Goal: Task Accomplishment & Management: Manage account settings

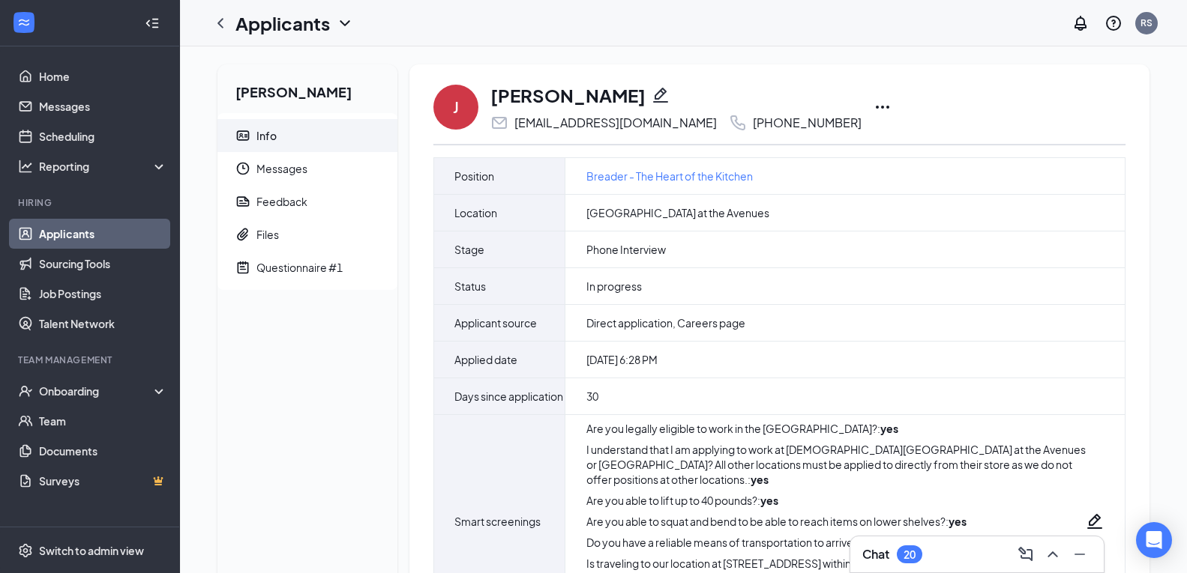
click at [873, 108] on icon "Ellipses" at bounding box center [882, 107] width 18 height 18
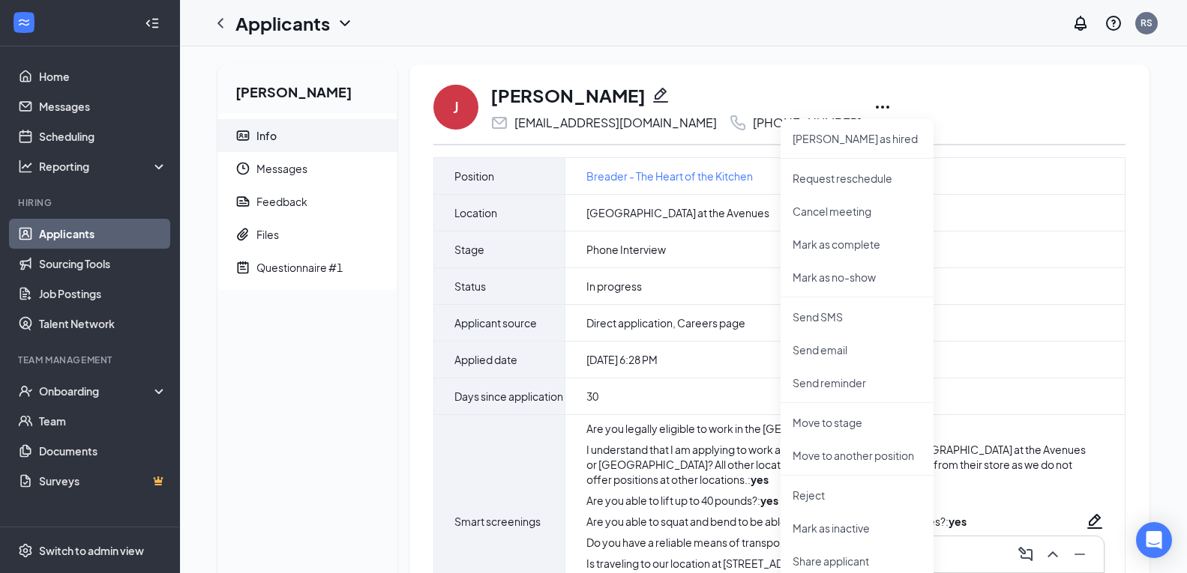
click at [651, 94] on icon "Pencil" at bounding box center [660, 95] width 18 height 18
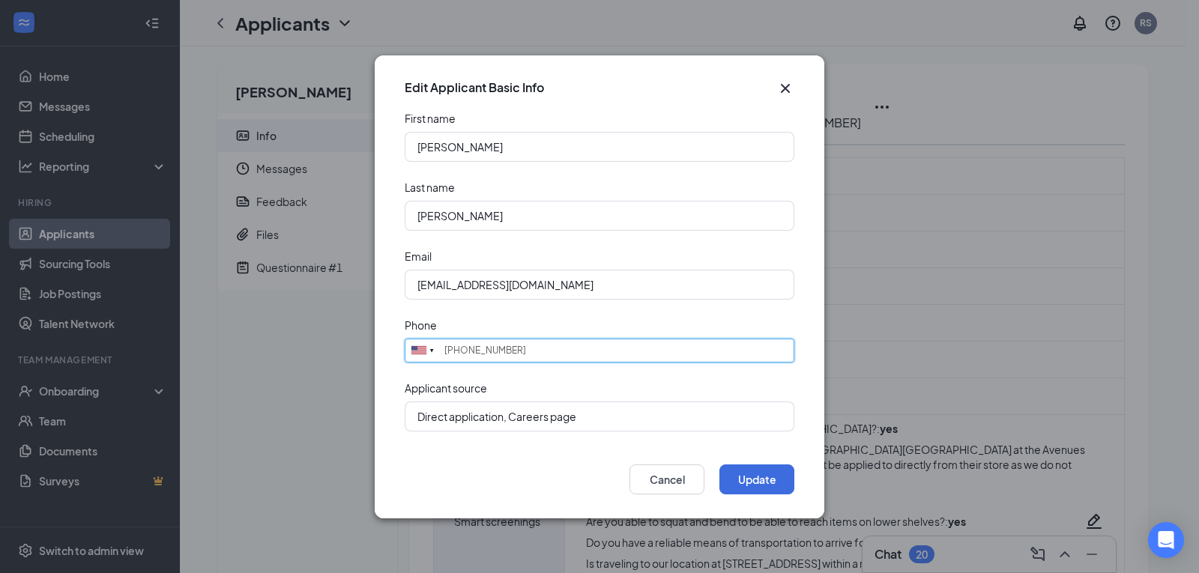
click at [535, 361] on input "[PHONE_NUMBER]" at bounding box center [600, 351] width 390 height 24
type input "[PHONE_NUMBER]"
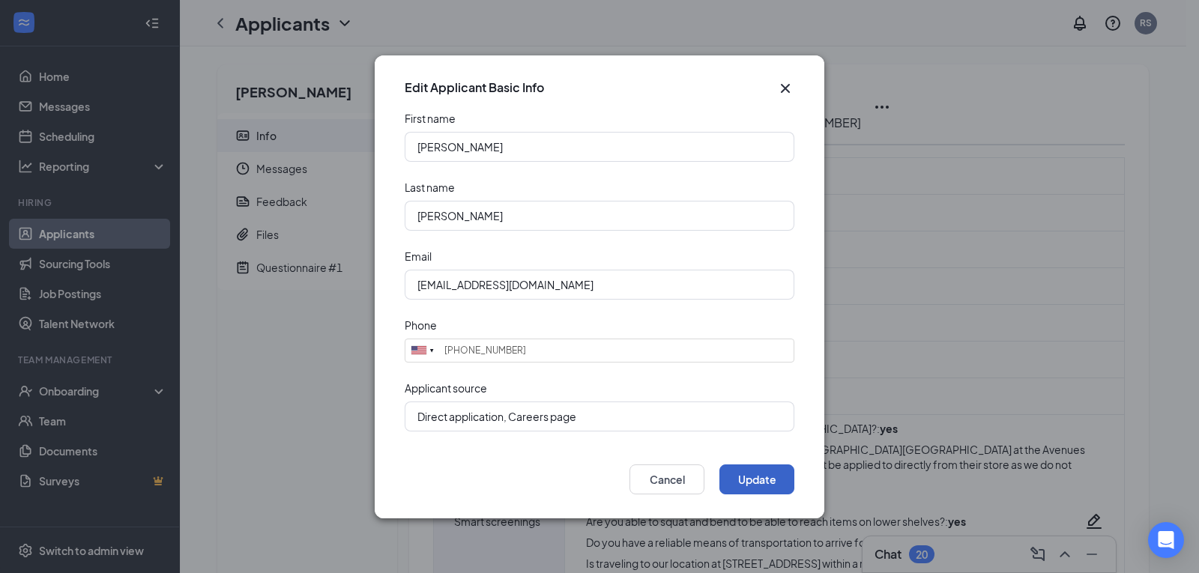
click at [759, 494] on button "Update" at bounding box center [757, 480] width 75 height 30
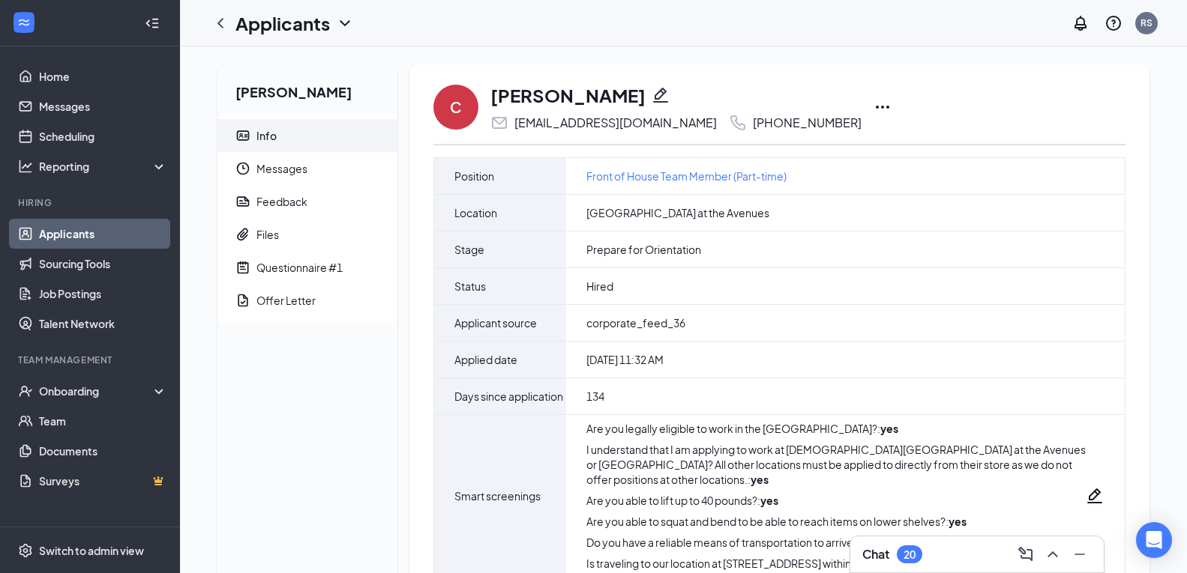
click at [873, 109] on icon "Ellipses" at bounding box center [882, 107] width 18 height 18
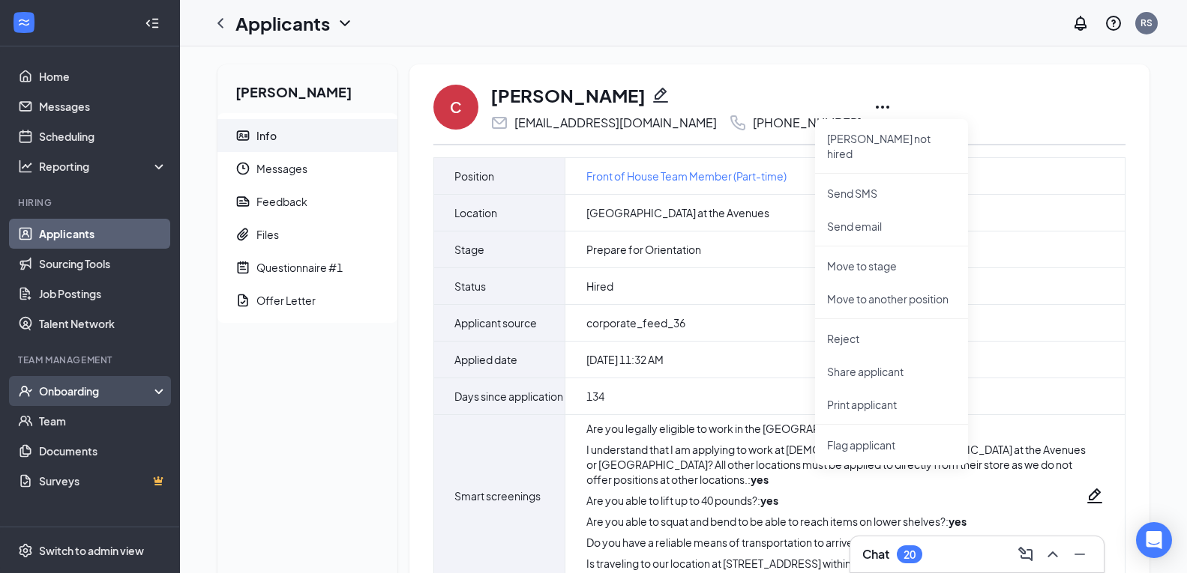
click at [58, 397] on div "Onboarding" at bounding box center [96, 391] width 115 height 15
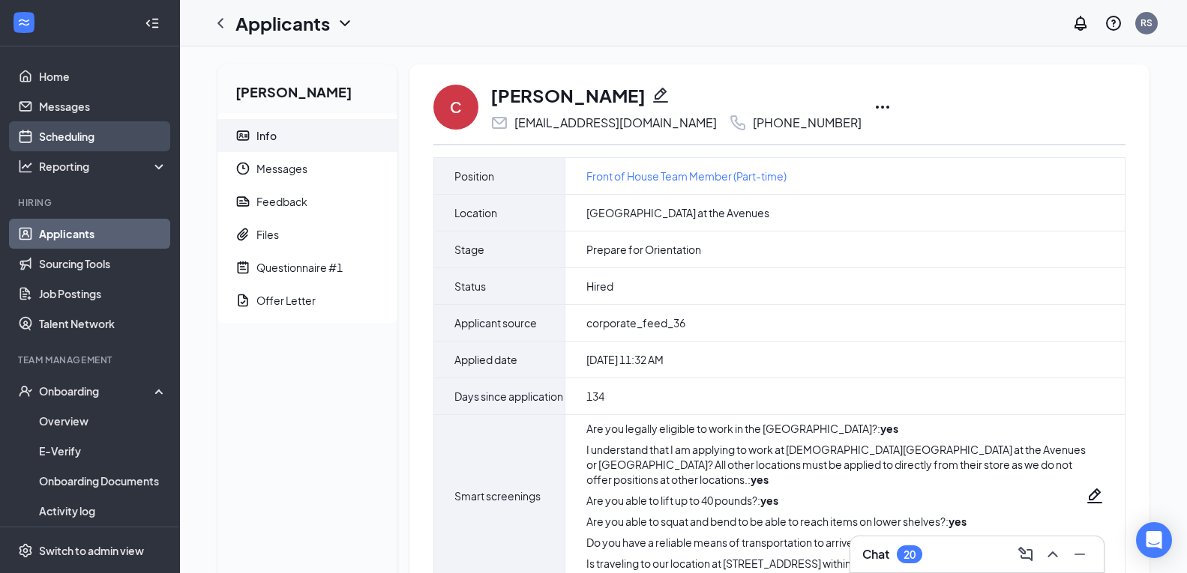
click at [76, 142] on link "Scheduling" at bounding box center [103, 136] width 128 height 30
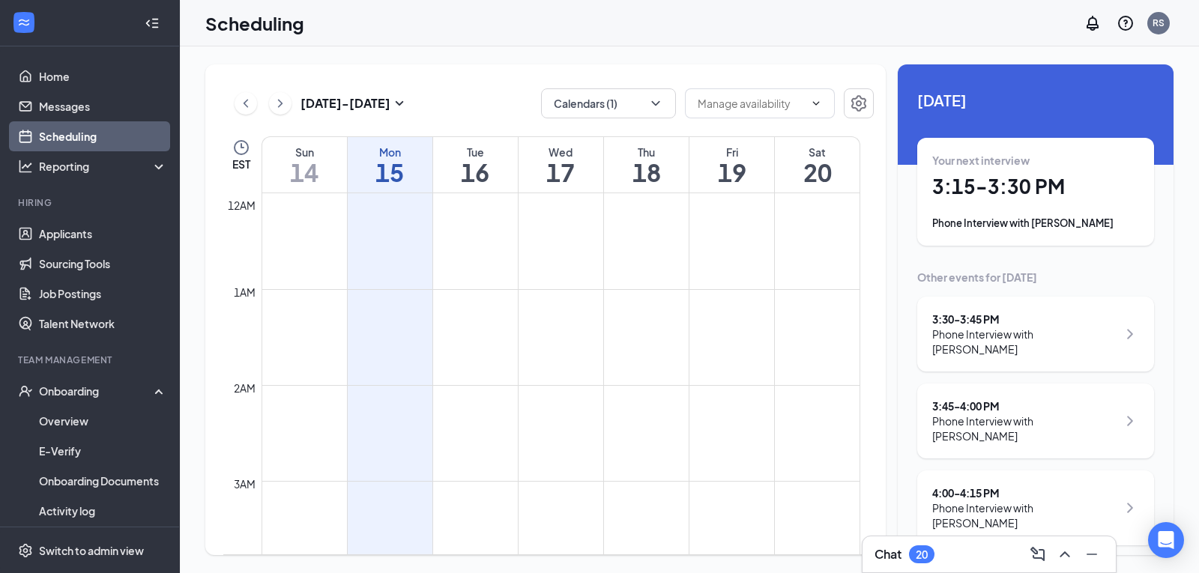
scroll to position [737, 0]
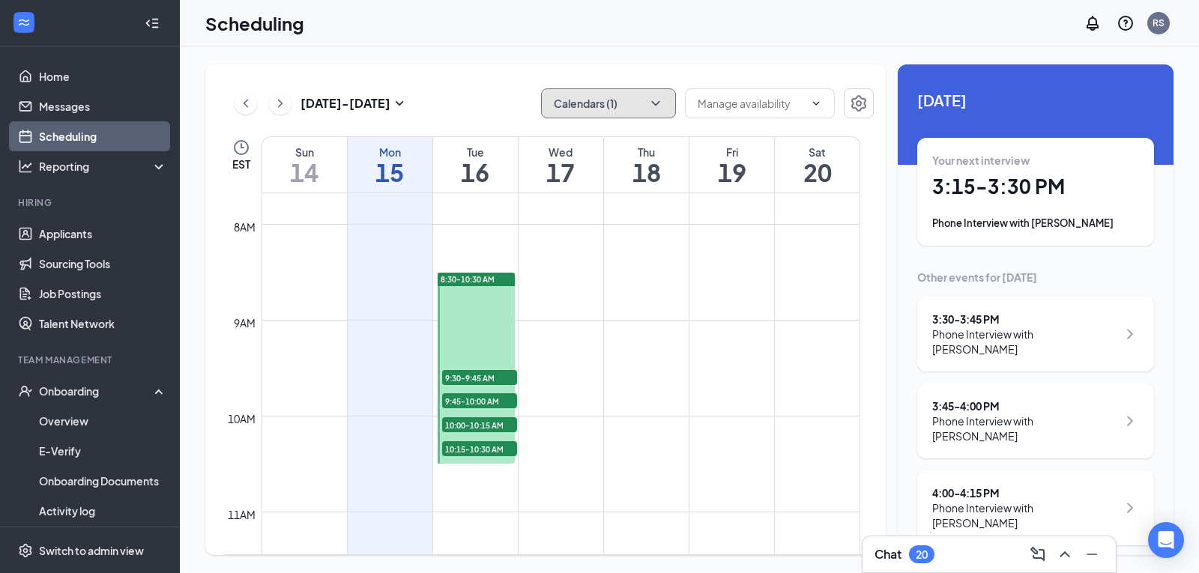
click at [653, 106] on icon "ChevronDown" at bounding box center [655, 103] width 15 height 15
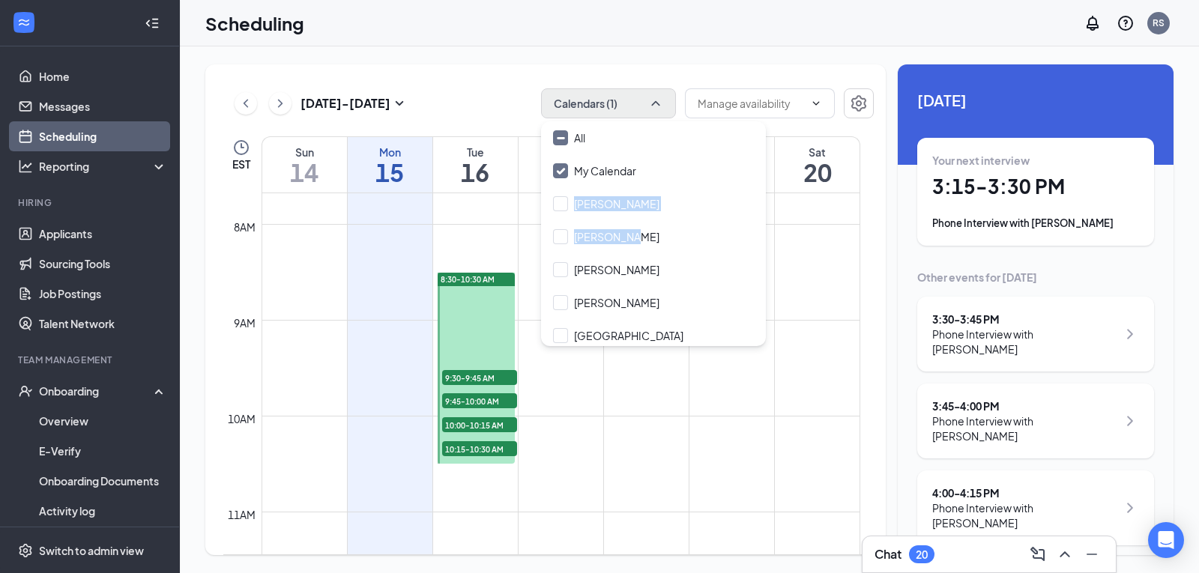
drag, startPoint x: 753, startPoint y: 184, endPoint x: 755, endPoint y: 250, distance: 66.8
click at [755, 250] on div "All My Calendar Georgette Brockman Jenna Ruiz Joel Parker Susan Hager Valencia …" at bounding box center [653, 233] width 225 height 225
click at [630, 337] on input "Valencia West" at bounding box center [618, 335] width 130 height 15
checkbox input "true"
click at [653, 199] on input "Georgette Brockman" at bounding box center [606, 203] width 106 height 15
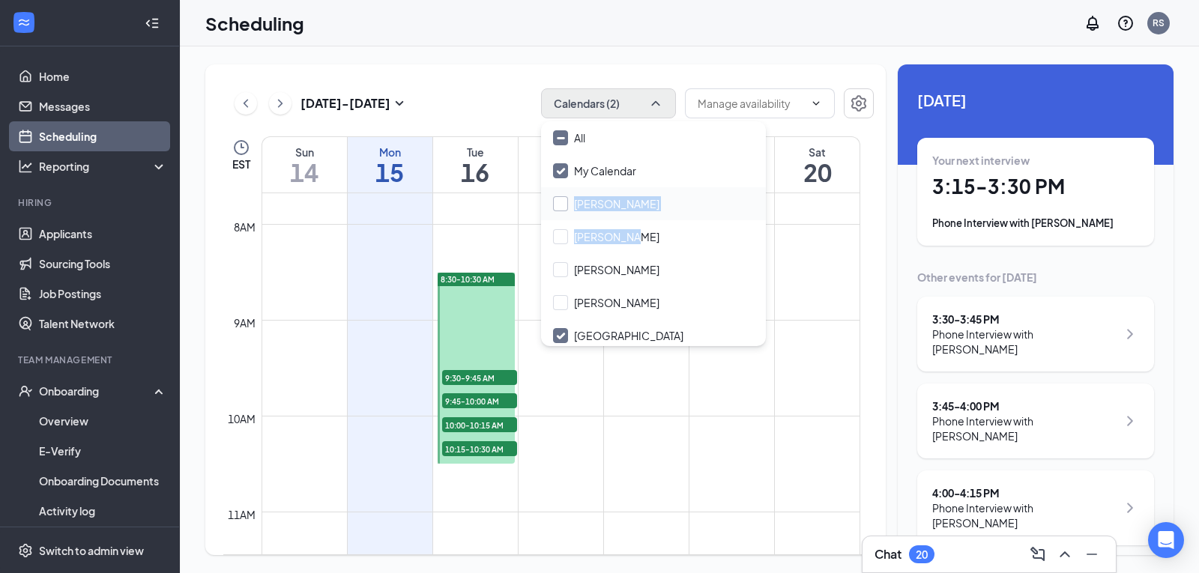
checkbox input "true"
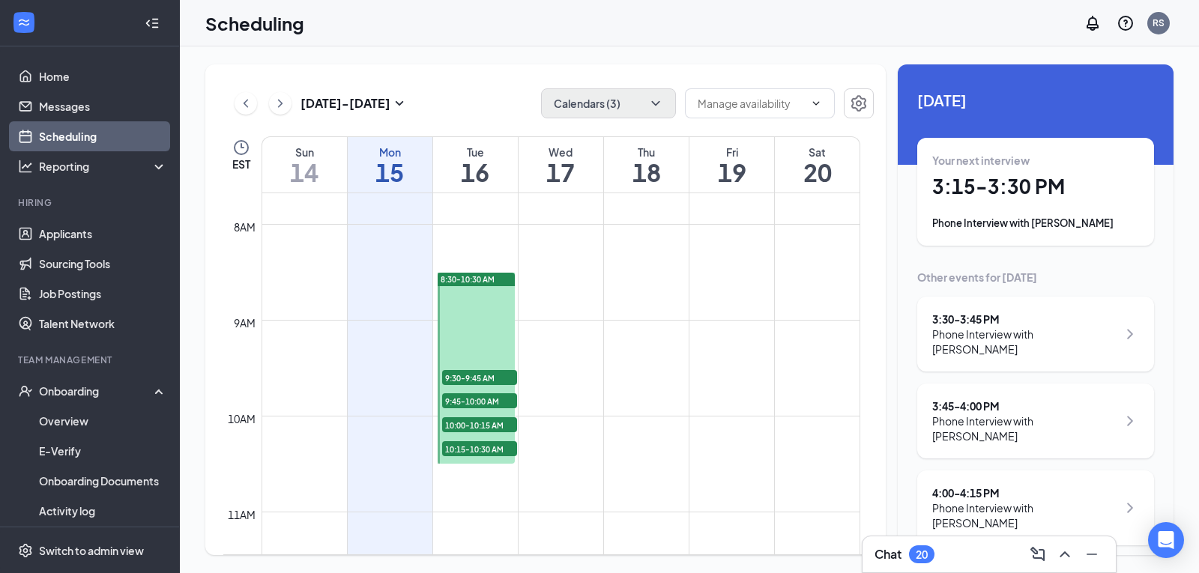
click at [889, 220] on div "Sep 14 - Sep 20 Calendars (3) EST Sun 14 Mon 15 Tue 16 Wed 17 Thu 18 Fri 19 Sat…" at bounding box center [689, 309] width 969 height 491
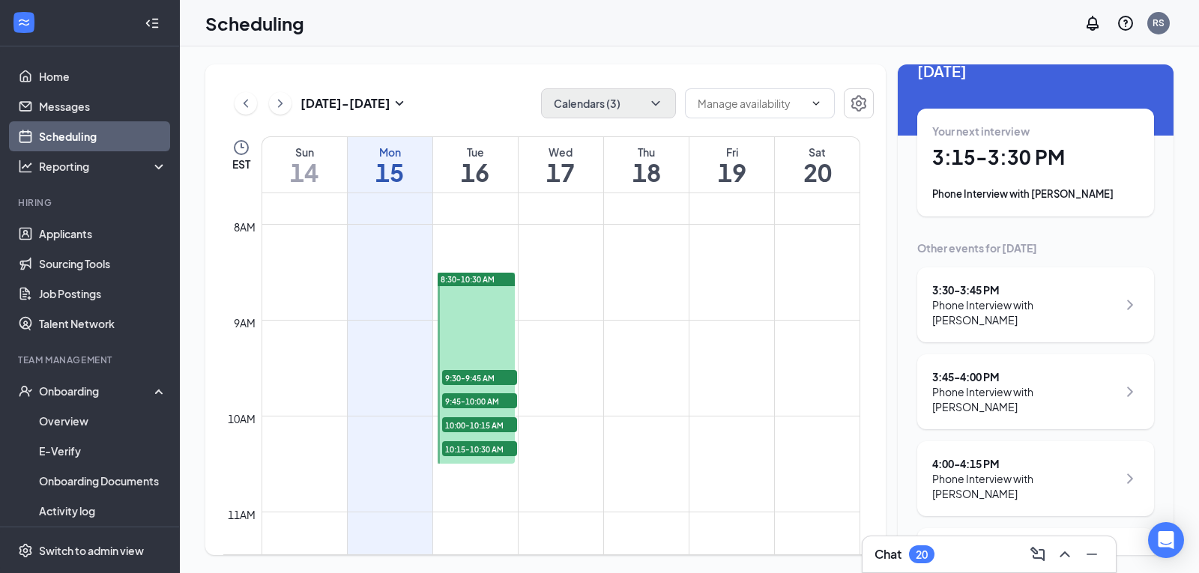
scroll to position [27, 0]
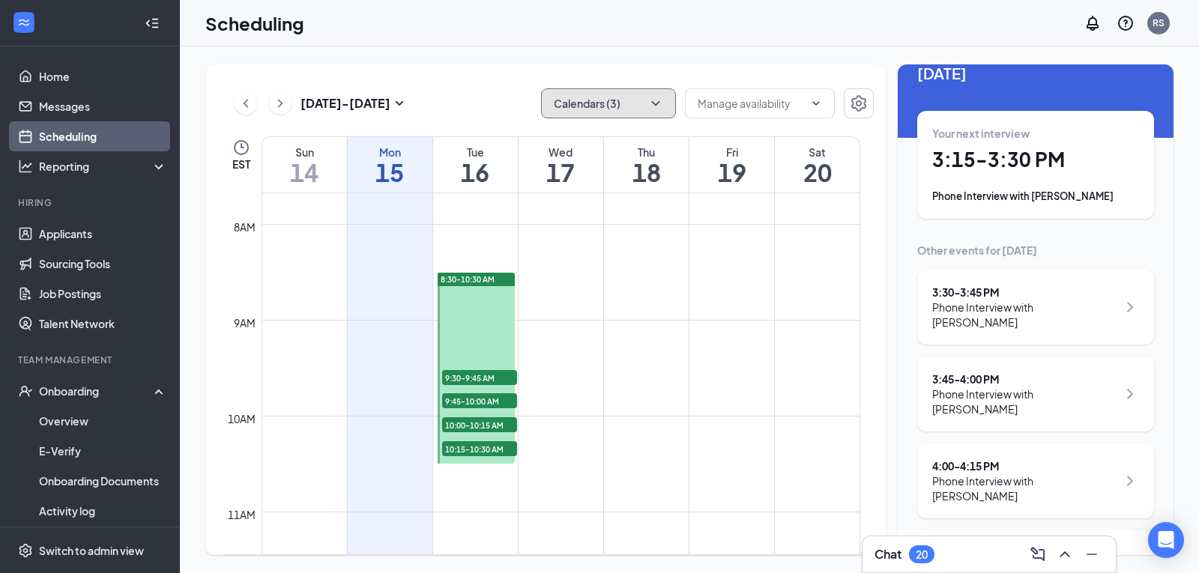
click at [651, 99] on icon "ChevronDown" at bounding box center [655, 103] width 15 height 15
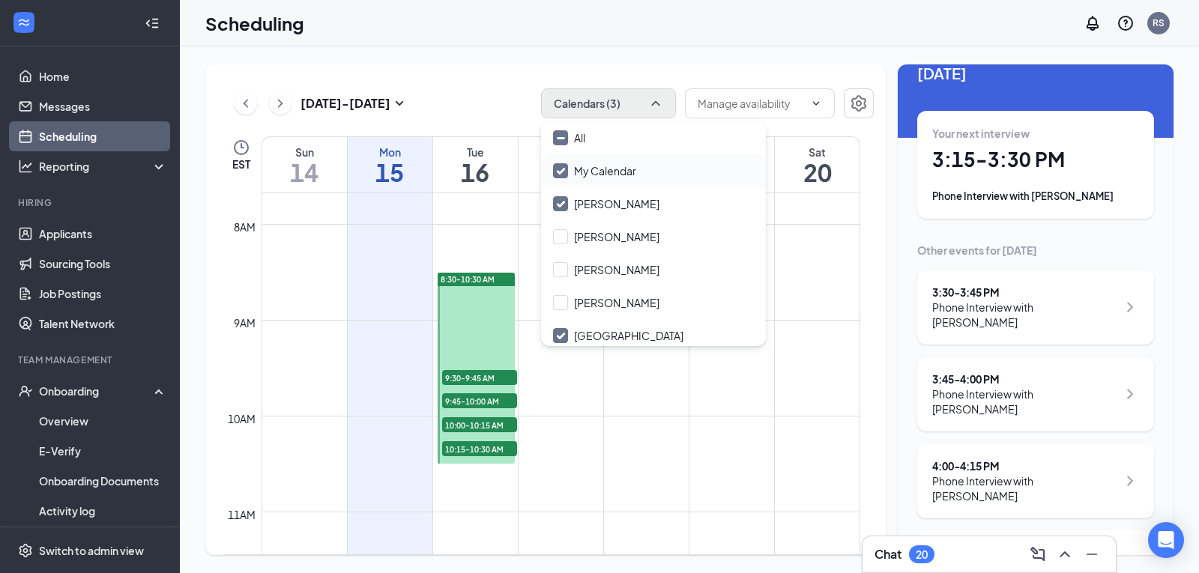
click at [604, 167] on input "My Calendar" at bounding box center [594, 170] width 83 height 15
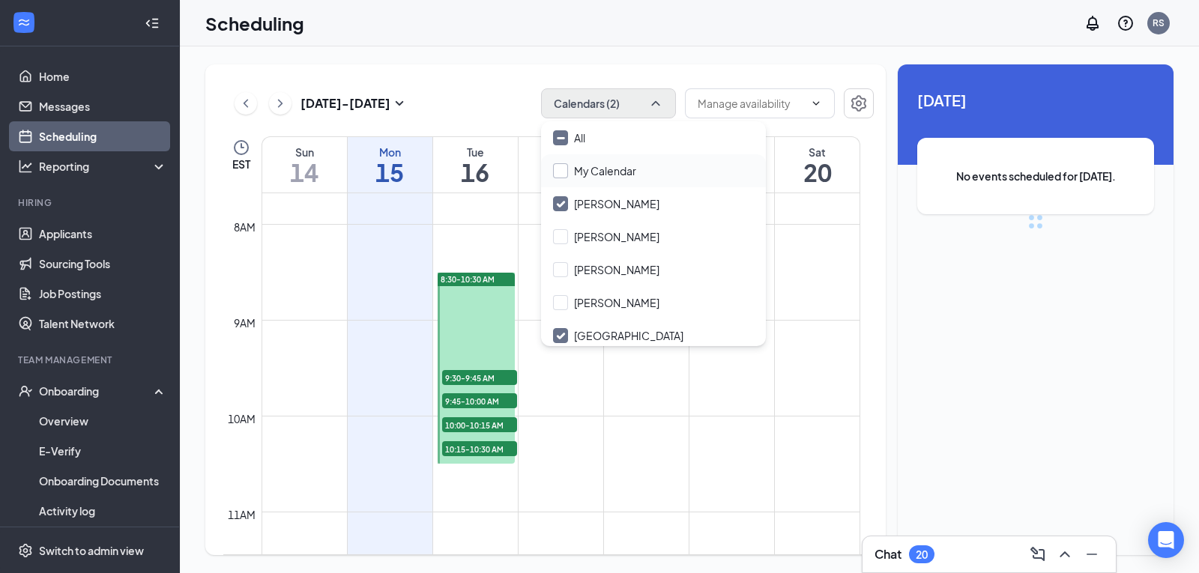
checkbox input "false"
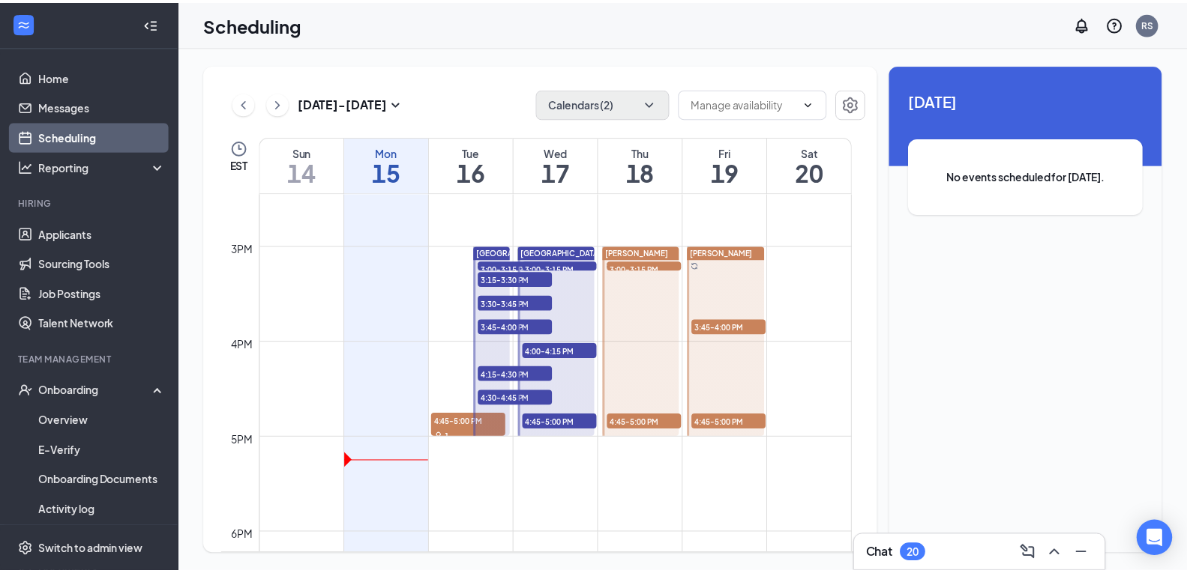
scroll to position [1382, 0]
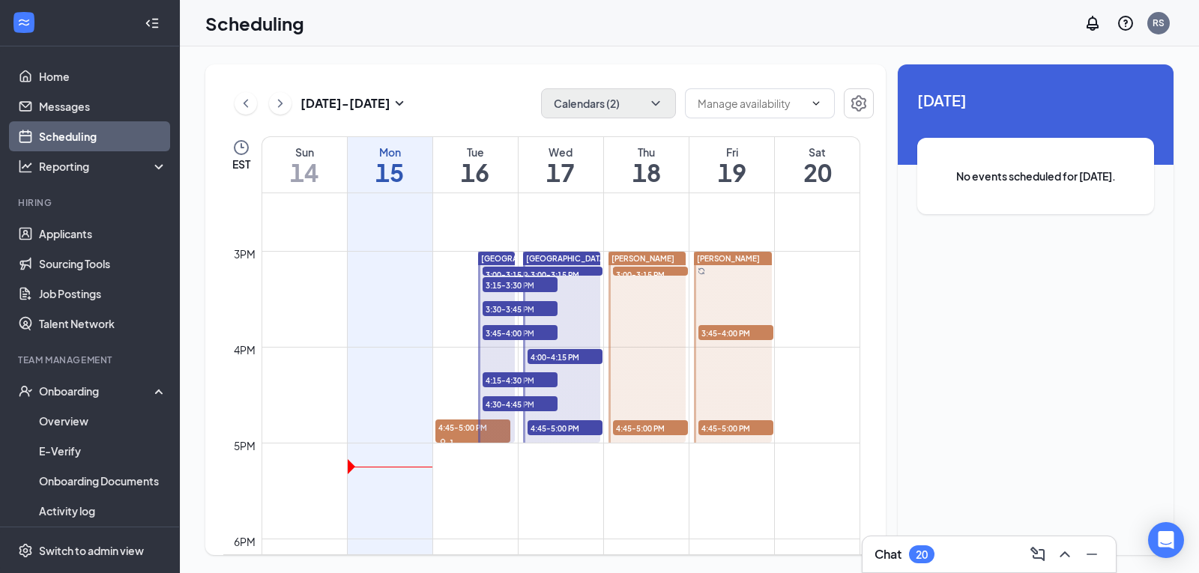
click at [488, 272] on span "3:00-3:15 PM" at bounding box center [520, 274] width 75 height 15
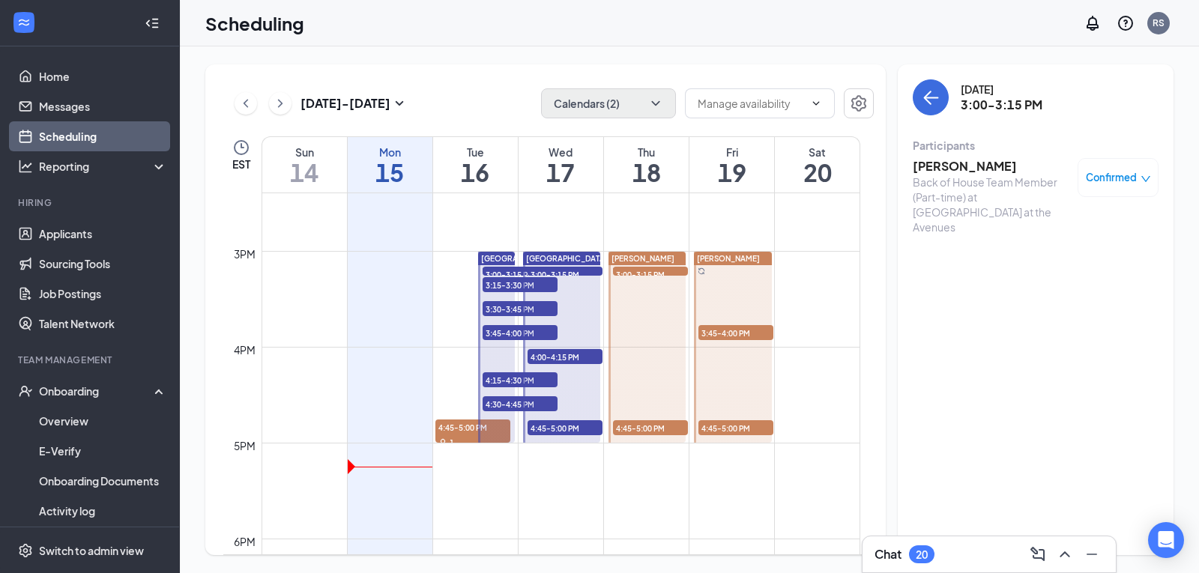
click at [499, 286] on span "3:15-3:30 PM" at bounding box center [520, 284] width 75 height 15
click at [504, 313] on span "3:30-3:45 PM" at bounding box center [520, 308] width 75 height 15
click at [504, 335] on span "3:45-4:00 PM" at bounding box center [520, 332] width 75 height 15
click at [502, 376] on span "4:15-4:30 PM" at bounding box center [520, 380] width 75 height 15
click at [509, 403] on span "4:30-4:45 PM" at bounding box center [520, 404] width 75 height 15
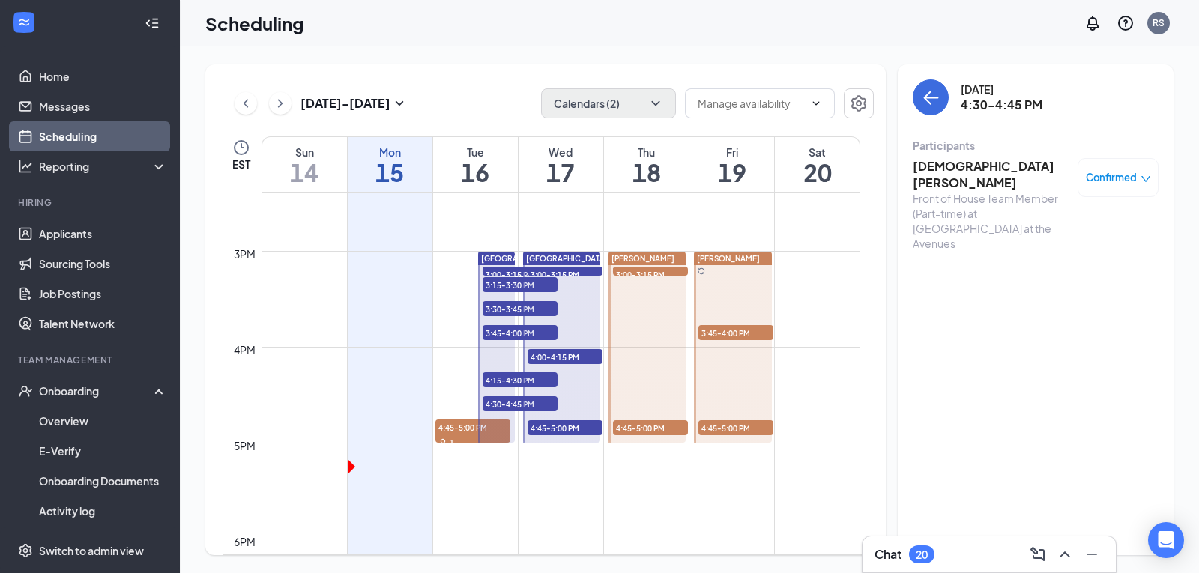
click at [570, 274] on span "3:00-3:15 PM" at bounding box center [565, 274] width 75 height 15
click at [567, 356] on span "4:00-4:15 PM" at bounding box center [565, 356] width 75 height 15
click at [570, 436] on div "1" at bounding box center [565, 443] width 75 height 15
click at [674, 271] on span "3:00-3:15 PM" at bounding box center [650, 274] width 75 height 15
click at [654, 427] on span "4:45-5:00 PM" at bounding box center [650, 428] width 75 height 15
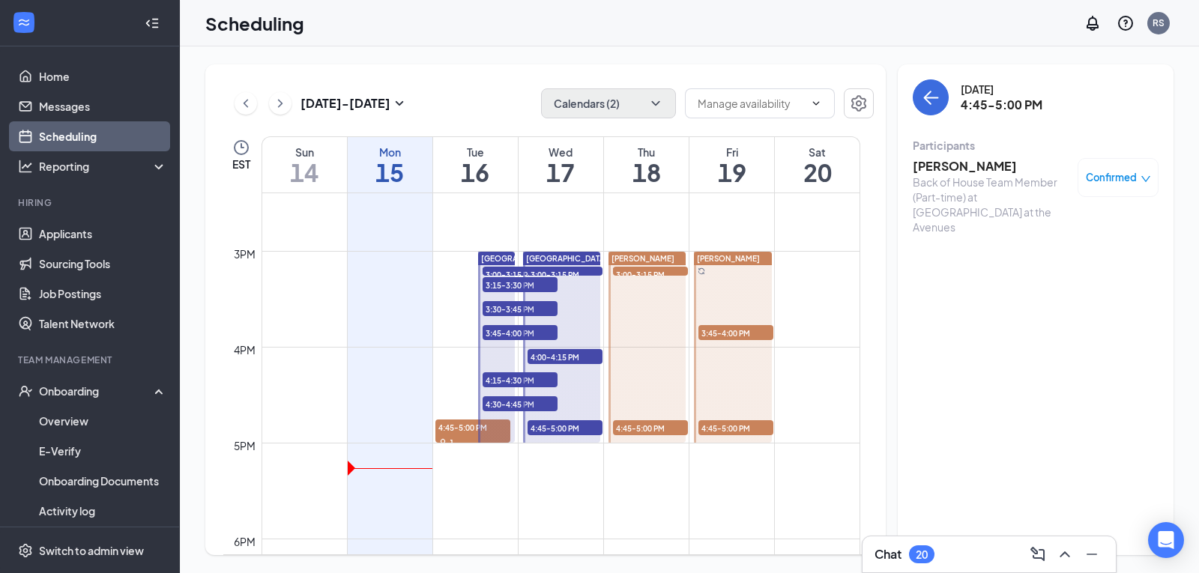
click at [753, 338] on span "3:45-4:00 PM" at bounding box center [736, 332] width 75 height 15
click at [721, 425] on span "4:45-5:00 PM" at bounding box center [736, 428] width 75 height 15
click at [82, 243] on link "Applicants" at bounding box center [103, 234] width 128 height 30
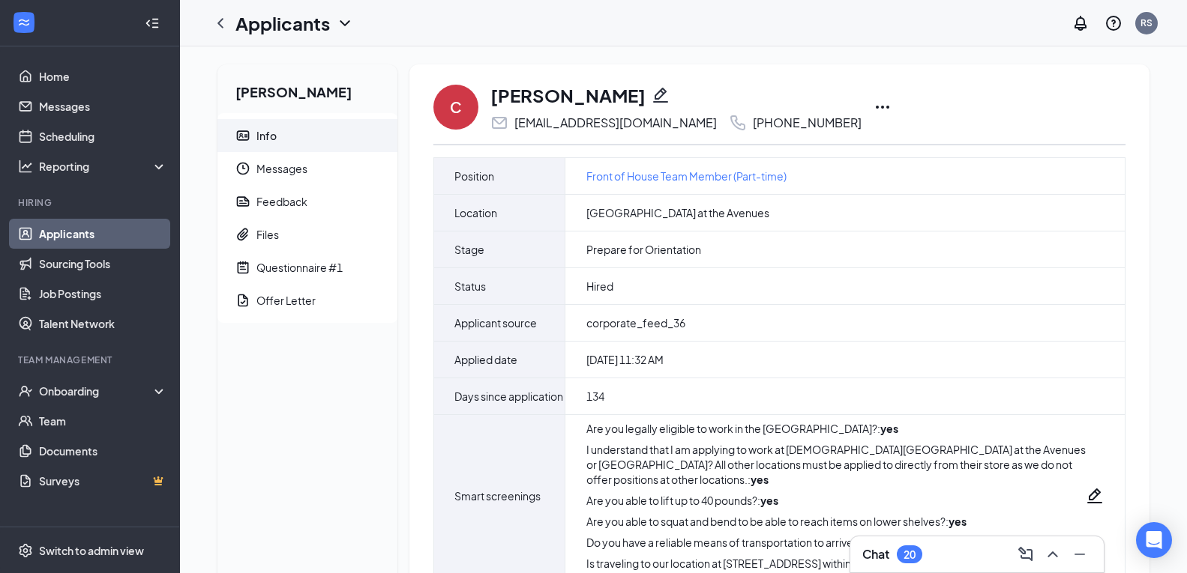
click at [873, 105] on icon "Ellipses" at bounding box center [882, 107] width 18 height 18
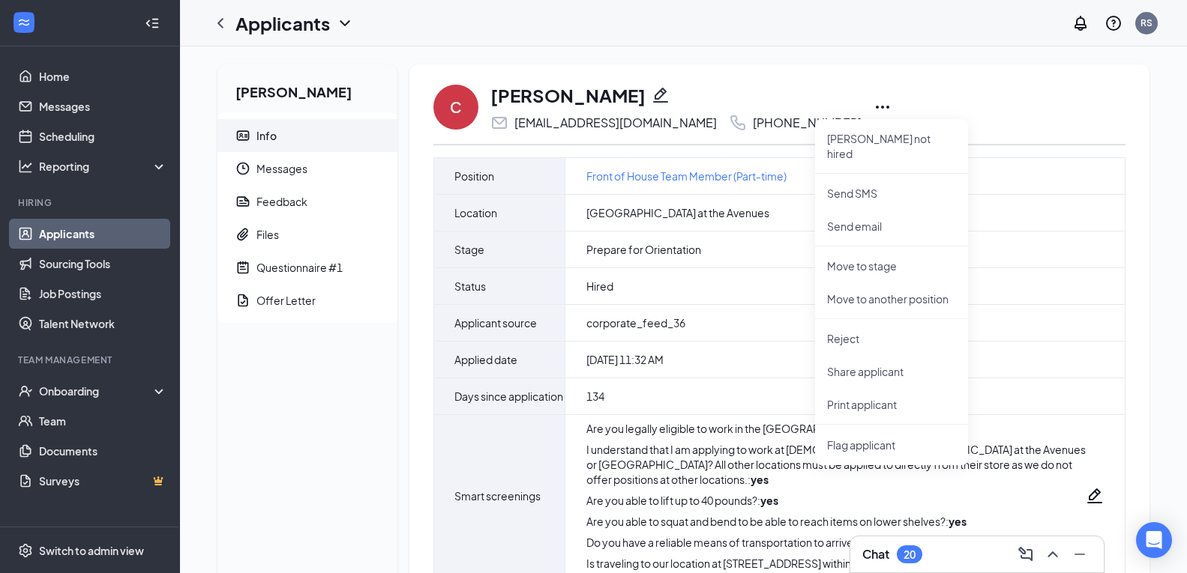
click at [104, 229] on link "Applicants" at bounding box center [103, 234] width 128 height 30
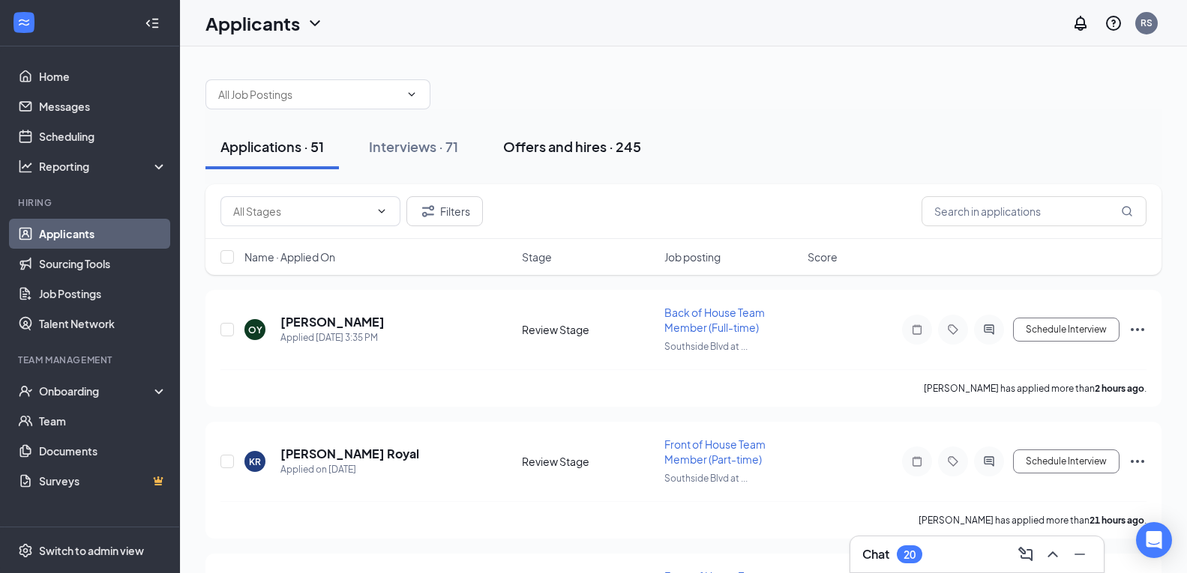
click at [585, 147] on div "Offers and hires · 245" at bounding box center [572, 146] width 138 height 19
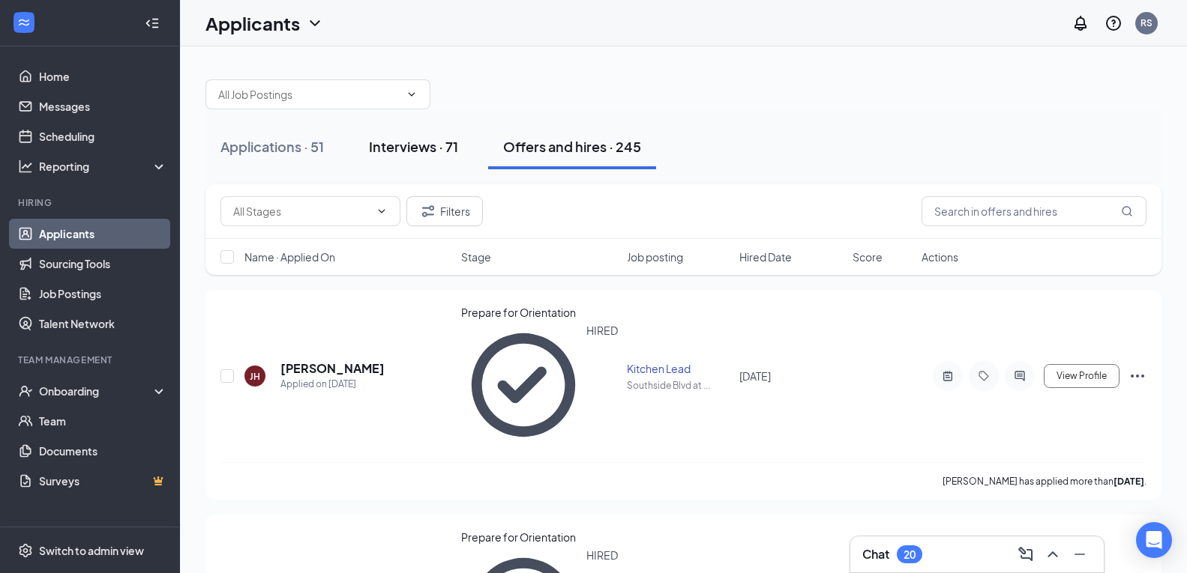
click at [400, 153] on div "Interviews · 71" at bounding box center [413, 146] width 89 height 19
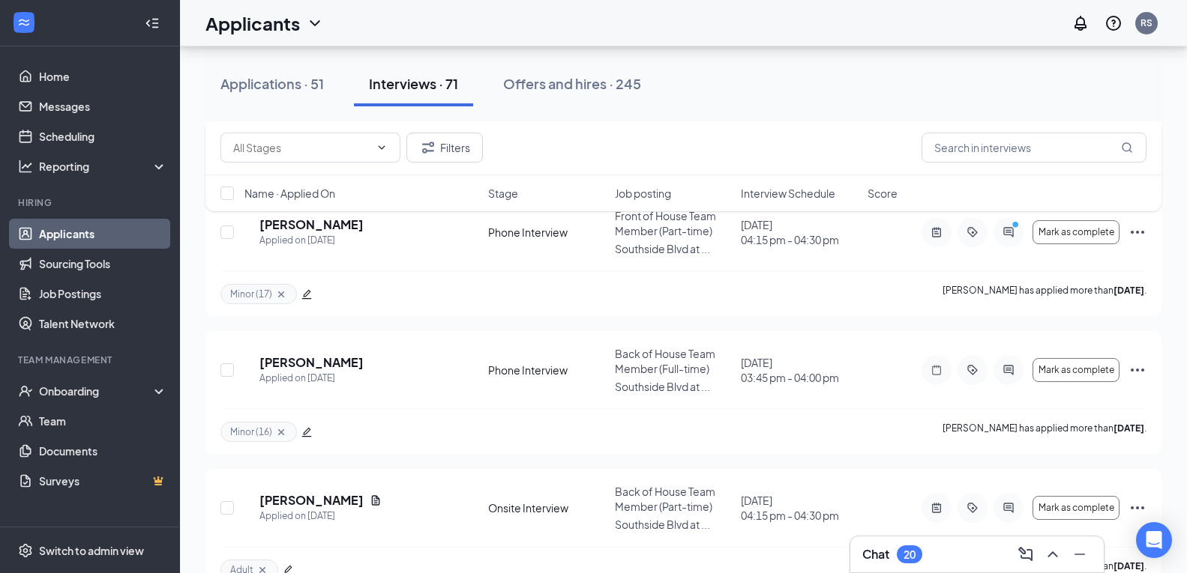
scroll to position [76, 0]
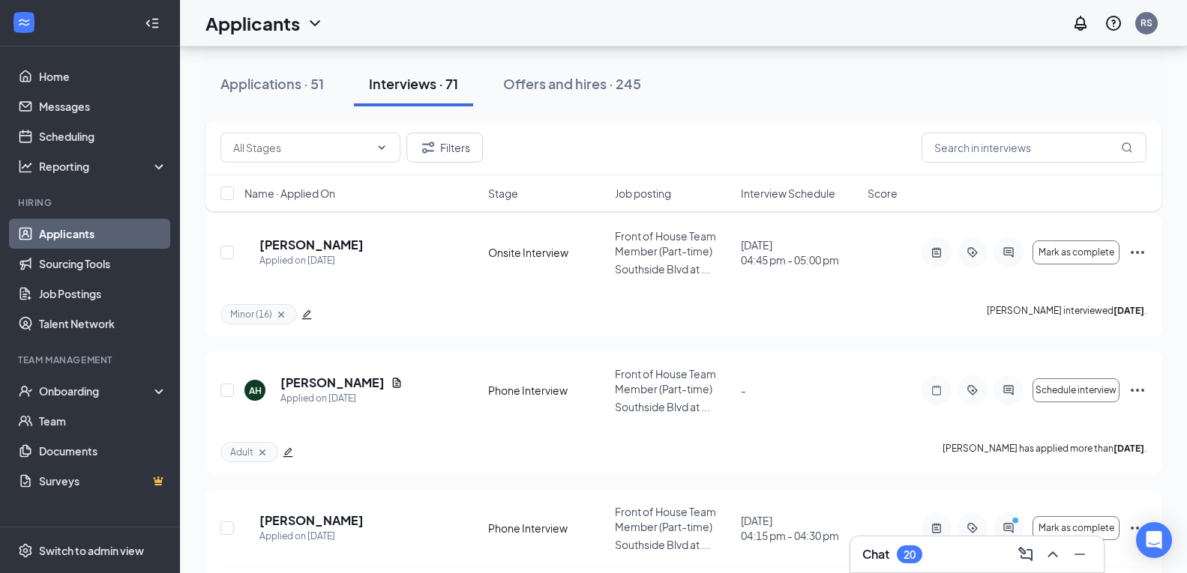
click at [767, 200] on span "Interview Schedule" at bounding box center [788, 193] width 94 height 15
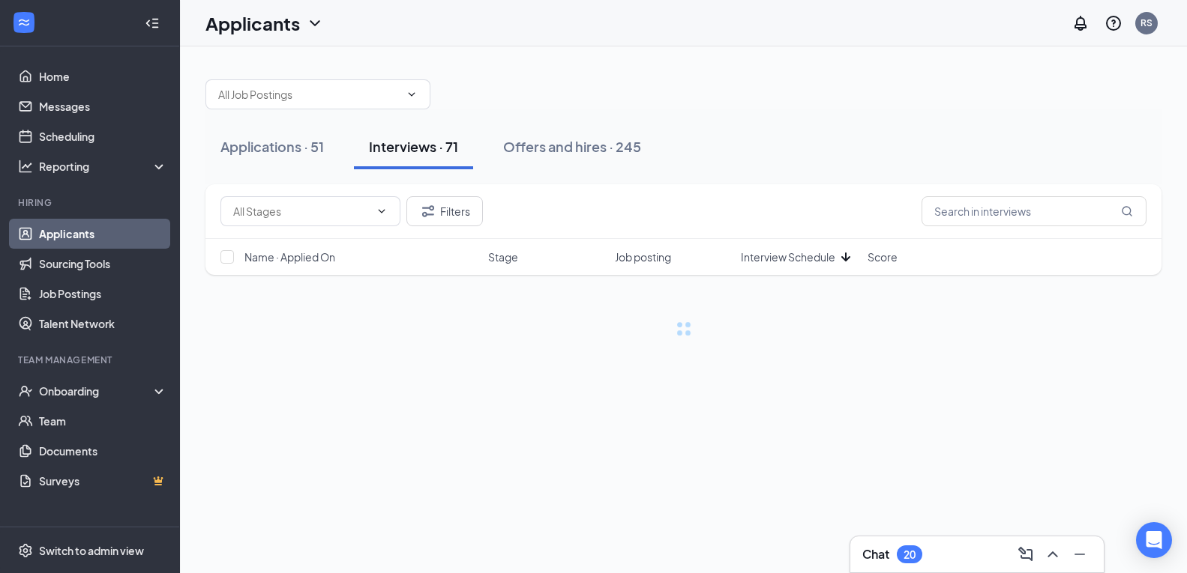
scroll to position [0, 0]
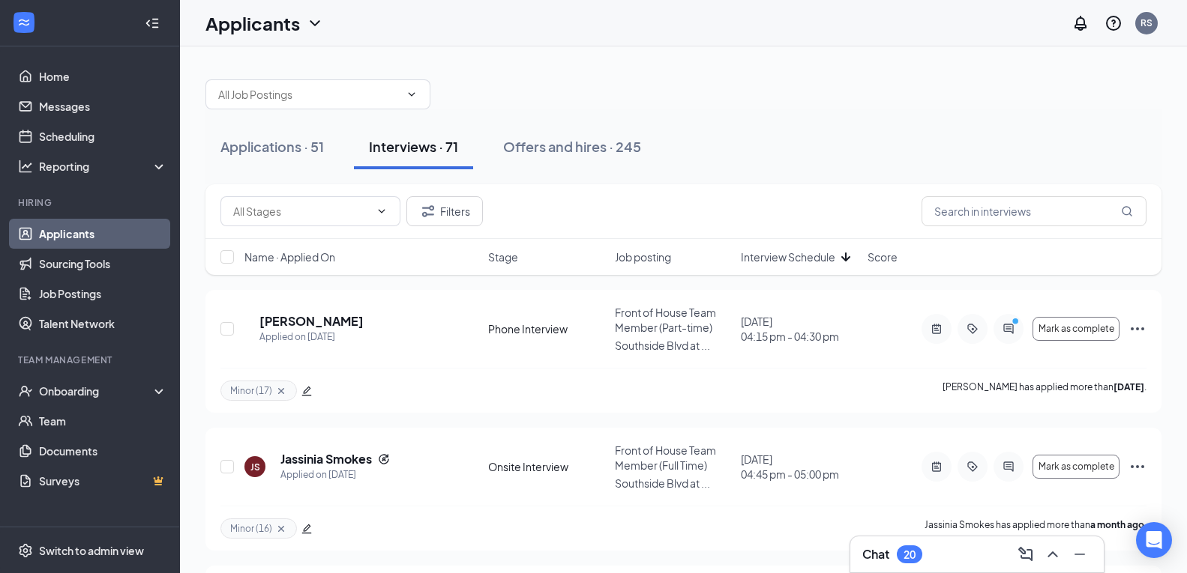
click at [777, 259] on span "Interview Schedule" at bounding box center [788, 257] width 94 height 15
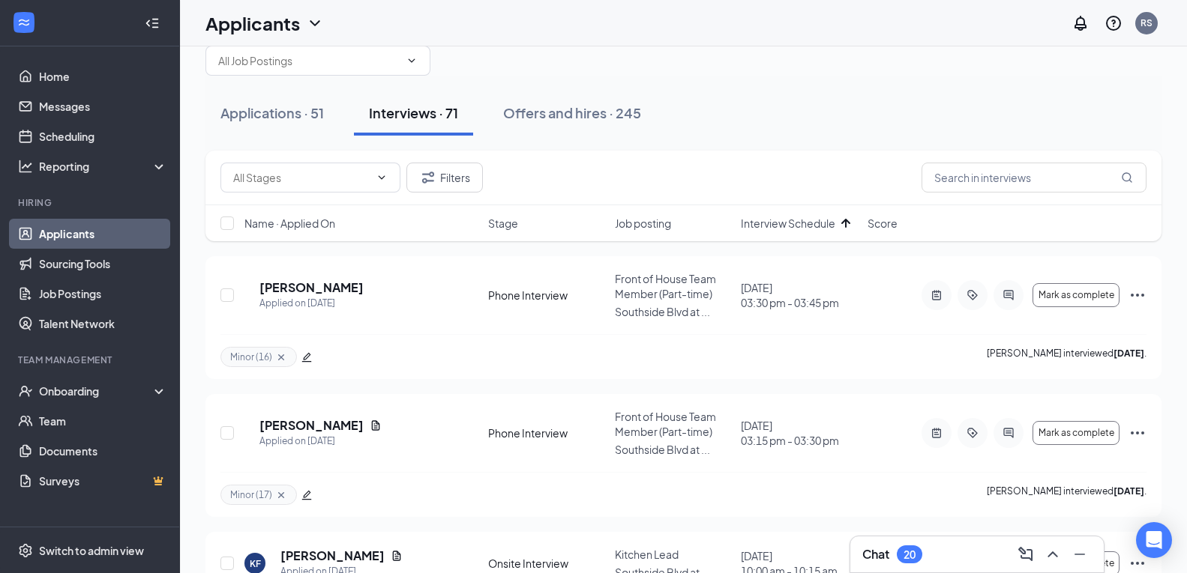
scroll to position [29, 0]
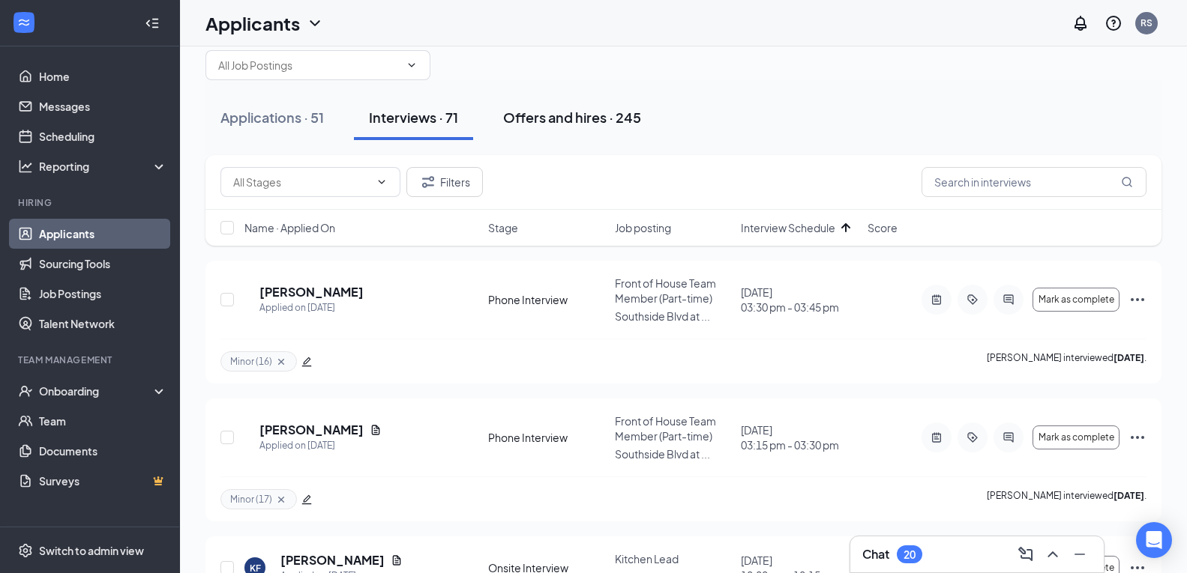
click at [612, 124] on div "Offers and hires · 245" at bounding box center [572, 117] width 138 height 19
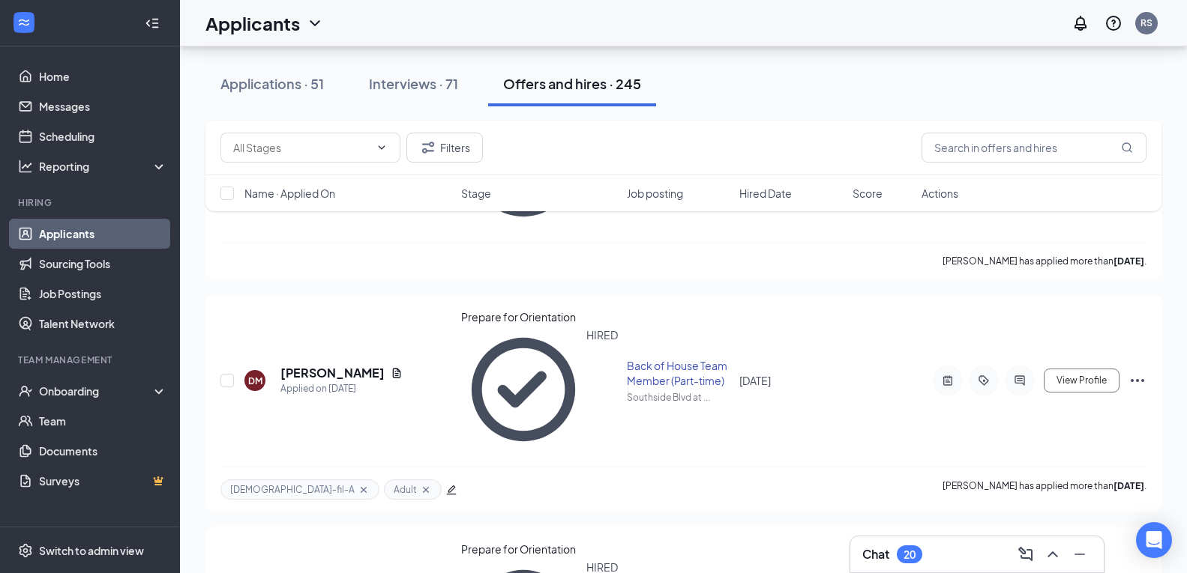
scroll to position [225, 0]
